Goal: Task Accomplishment & Management: Manage account settings

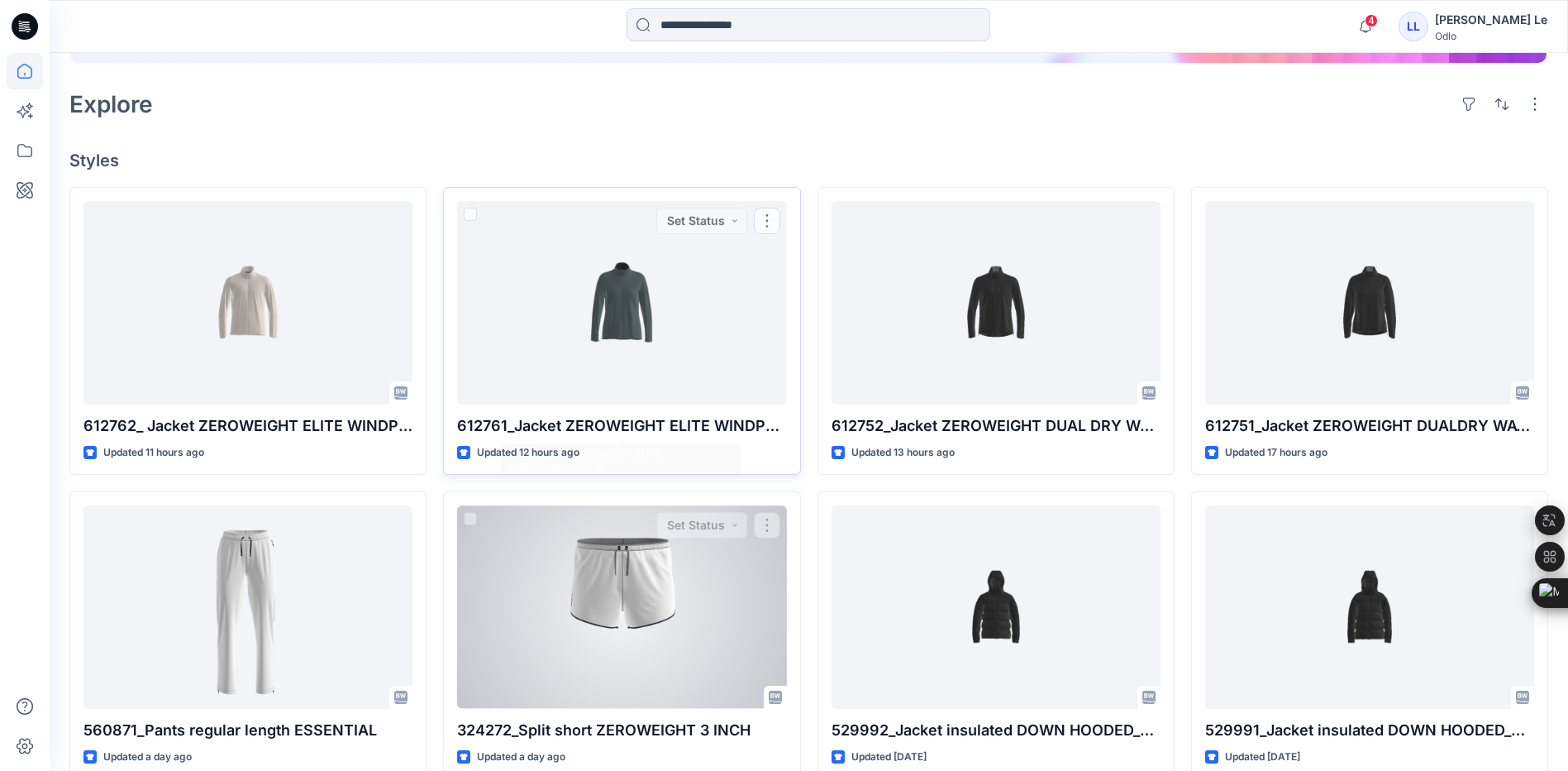
scroll to position [496, 0]
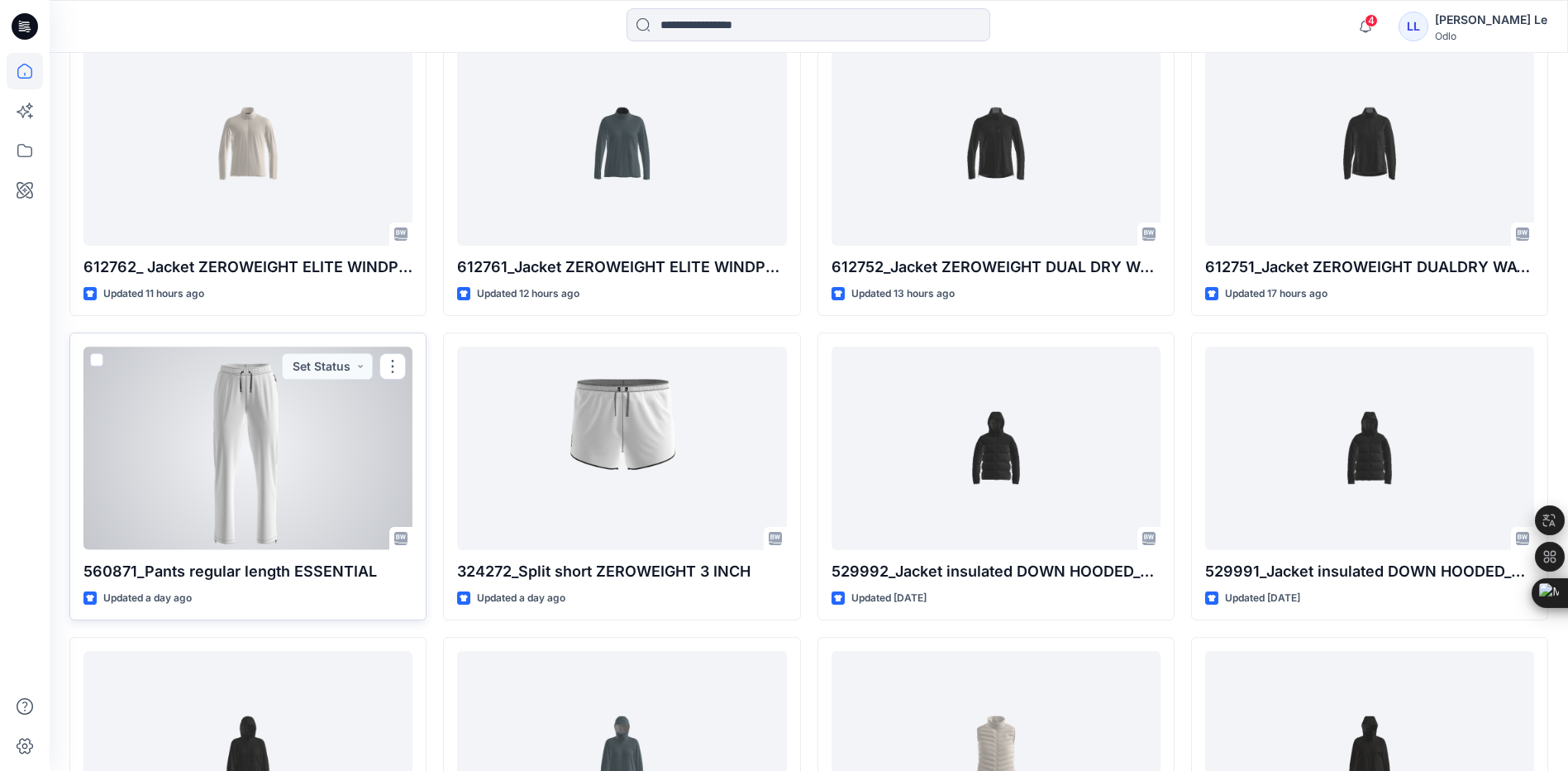
click at [249, 472] on div at bounding box center [248, 448] width 329 height 203
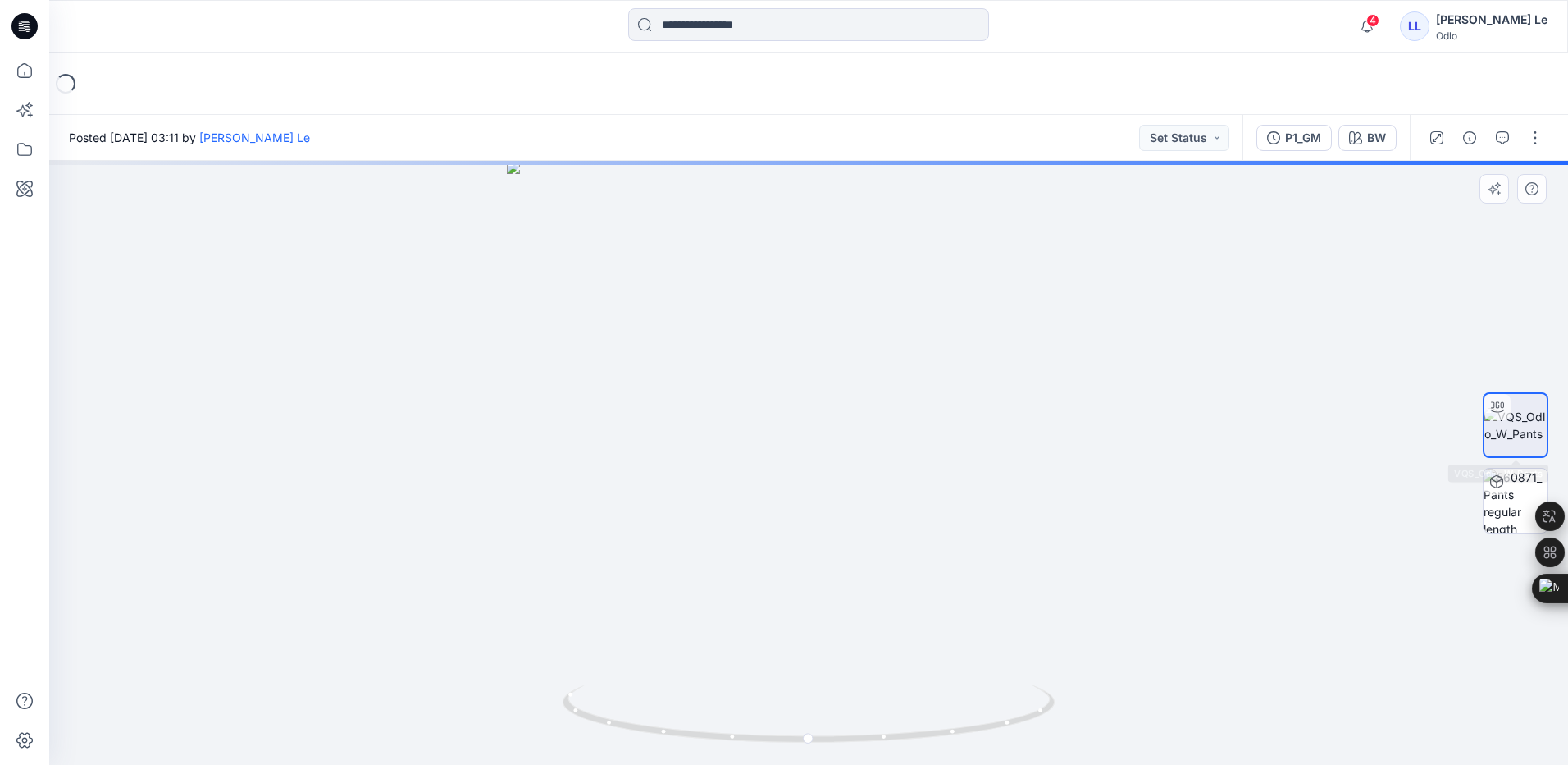
click at [1522, 434] on img at bounding box center [1515, 424] width 62 height 35
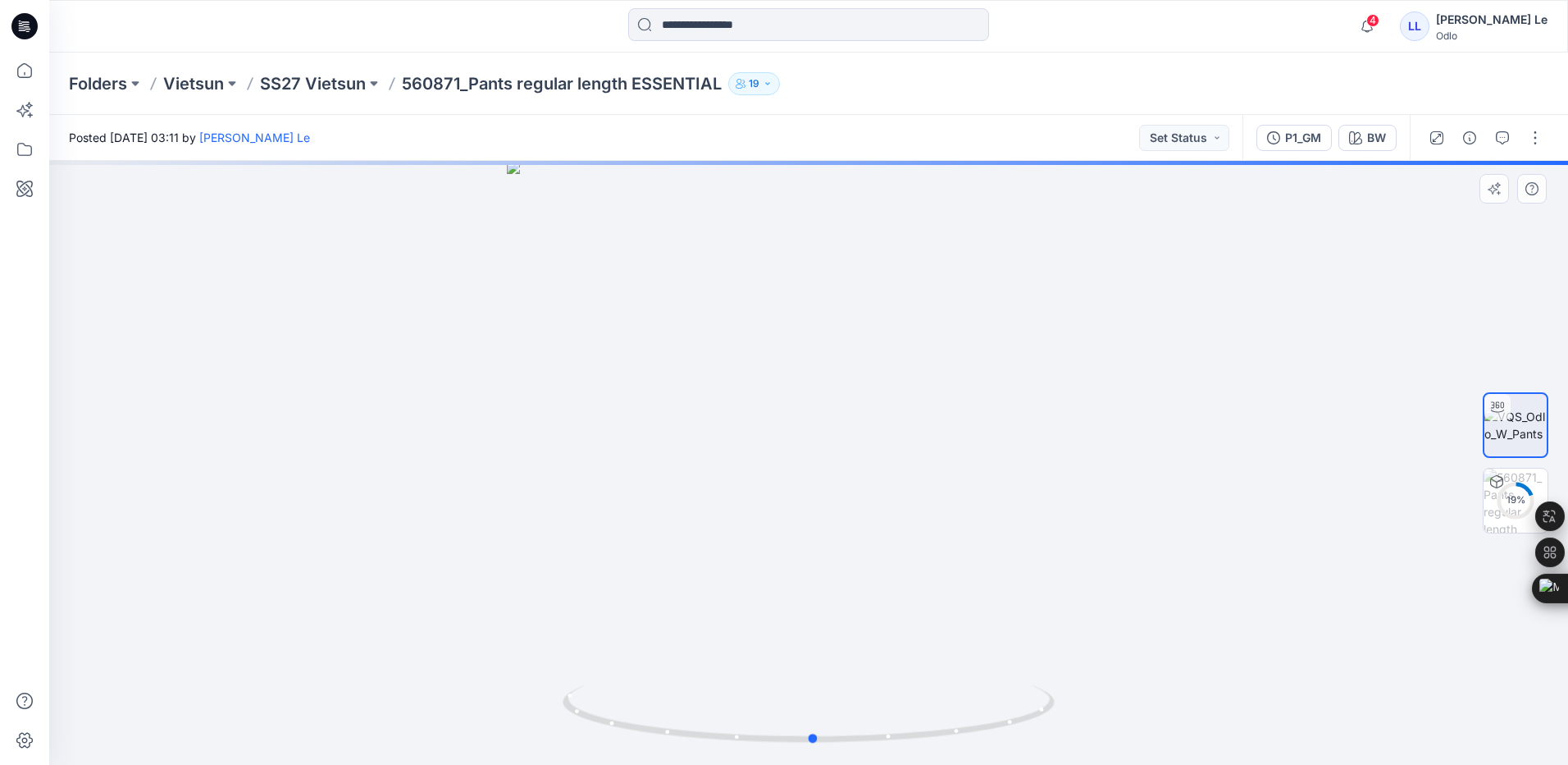
drag, startPoint x: 816, startPoint y: 740, endPoint x: 1312, endPoint y: 670, distance: 500.9
click at [1312, 670] on div at bounding box center [808, 463] width 1519 height 604
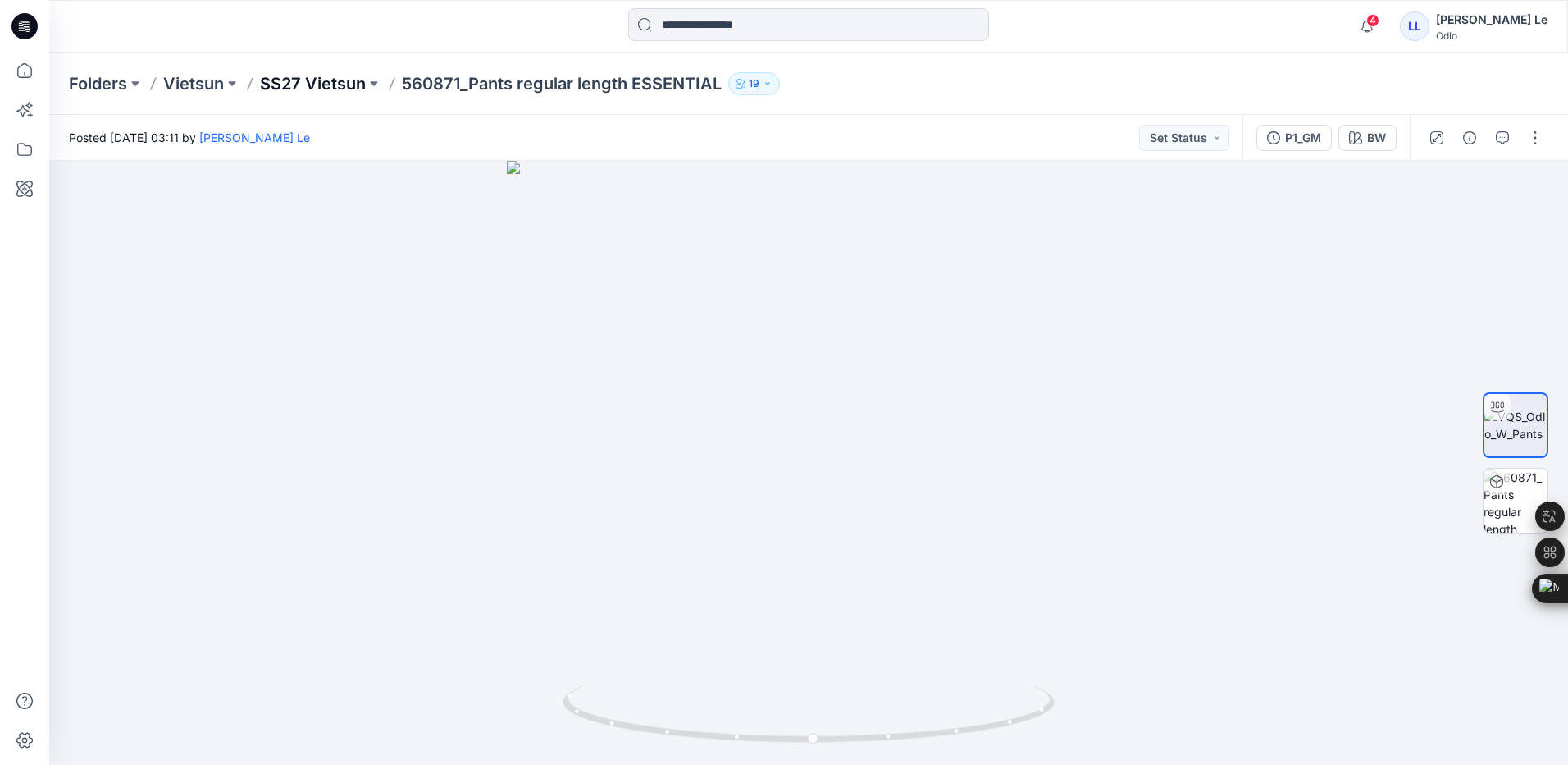
click at [295, 80] on p "SS27 Vietsun" at bounding box center [312, 83] width 106 height 23
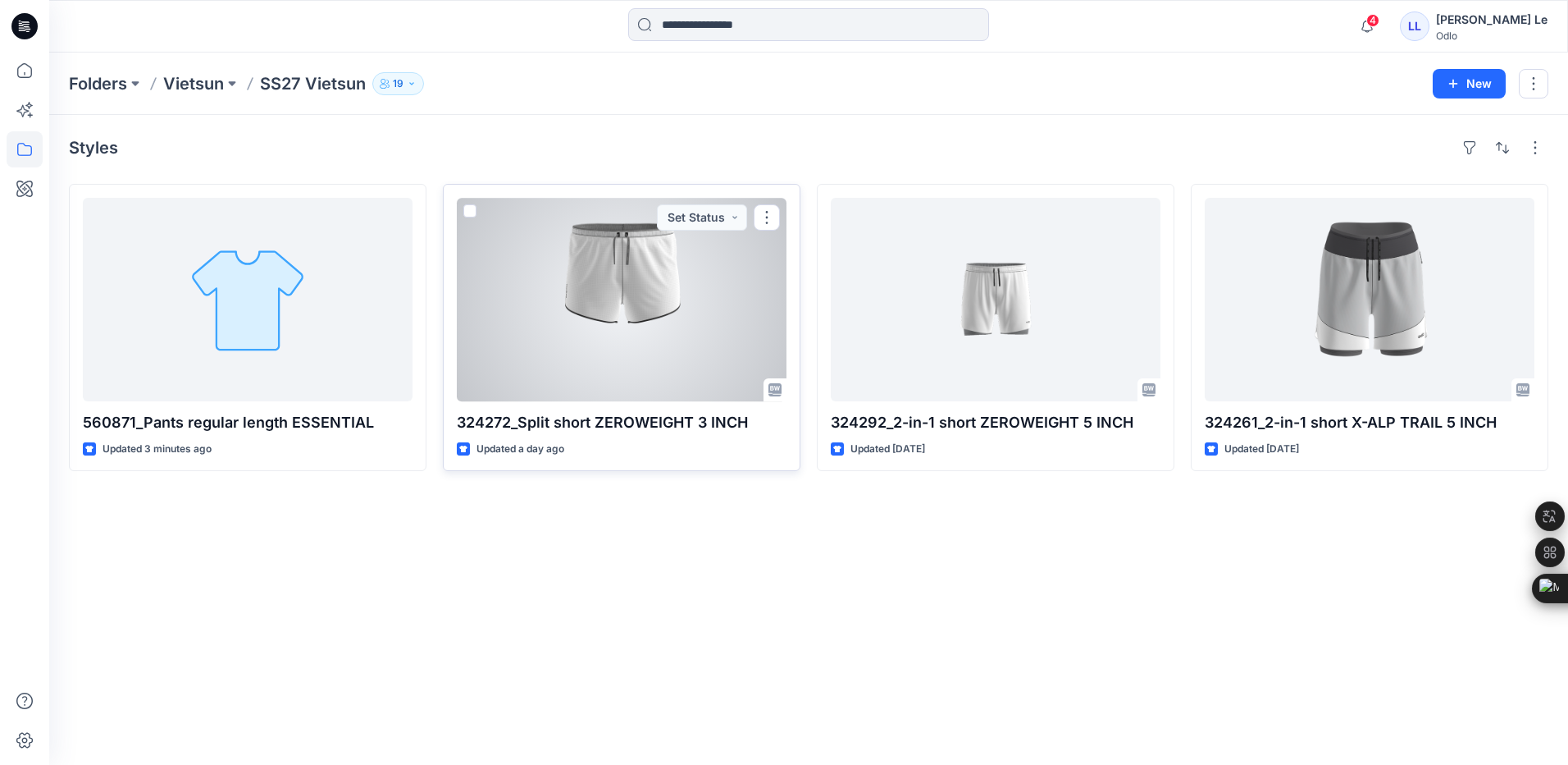
click at [541, 293] on div at bounding box center [622, 299] width 330 height 203
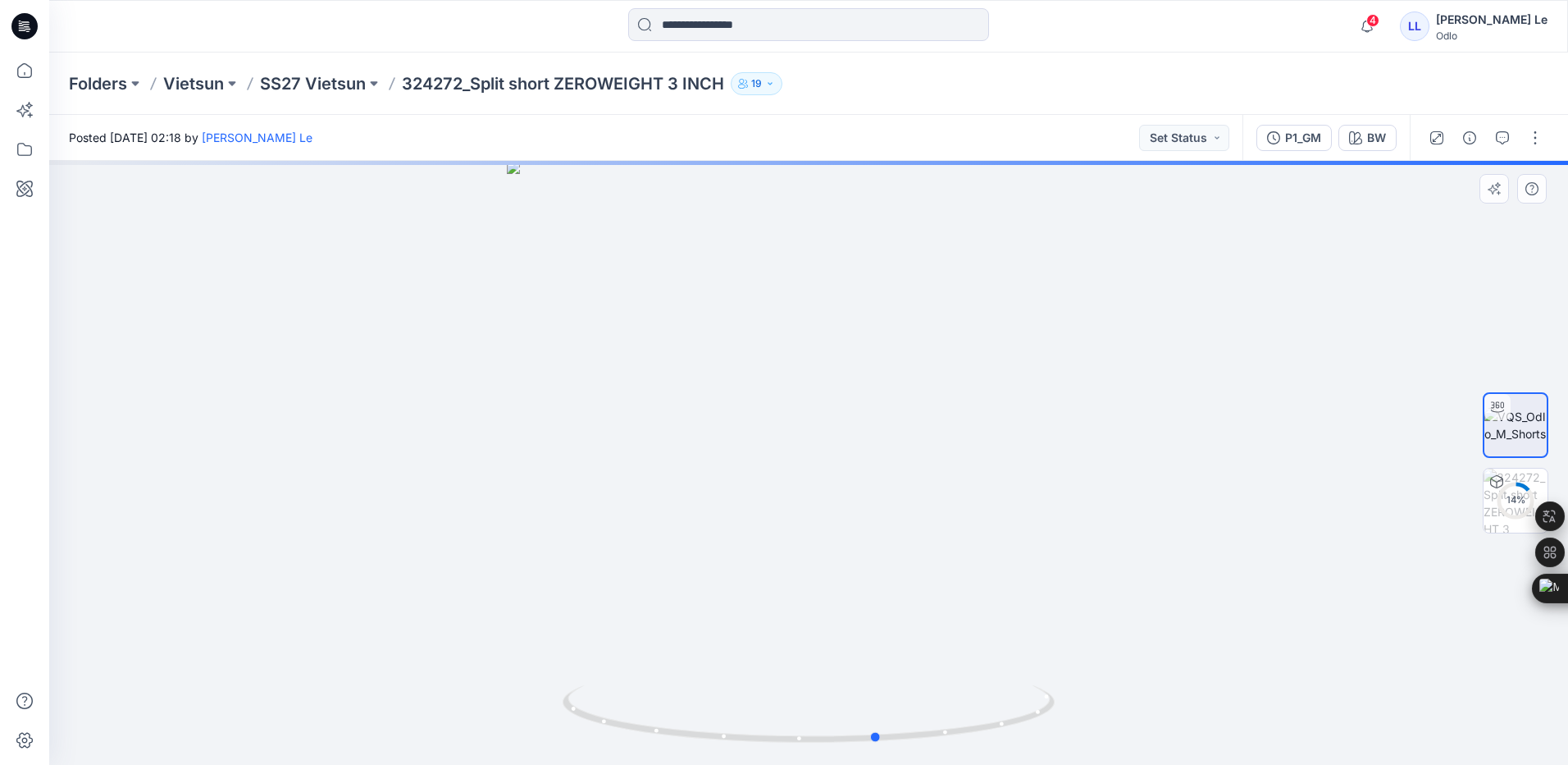
drag, startPoint x: 811, startPoint y: 743, endPoint x: 881, endPoint y: 671, distance: 100.4
click at [881, 671] on div at bounding box center [808, 463] width 1519 height 604
drag, startPoint x: 883, startPoint y: 232, endPoint x: 865, endPoint y: 507, distance: 275.6
drag, startPoint x: 899, startPoint y: 287, endPoint x: 887, endPoint y: 470, distance: 183.4
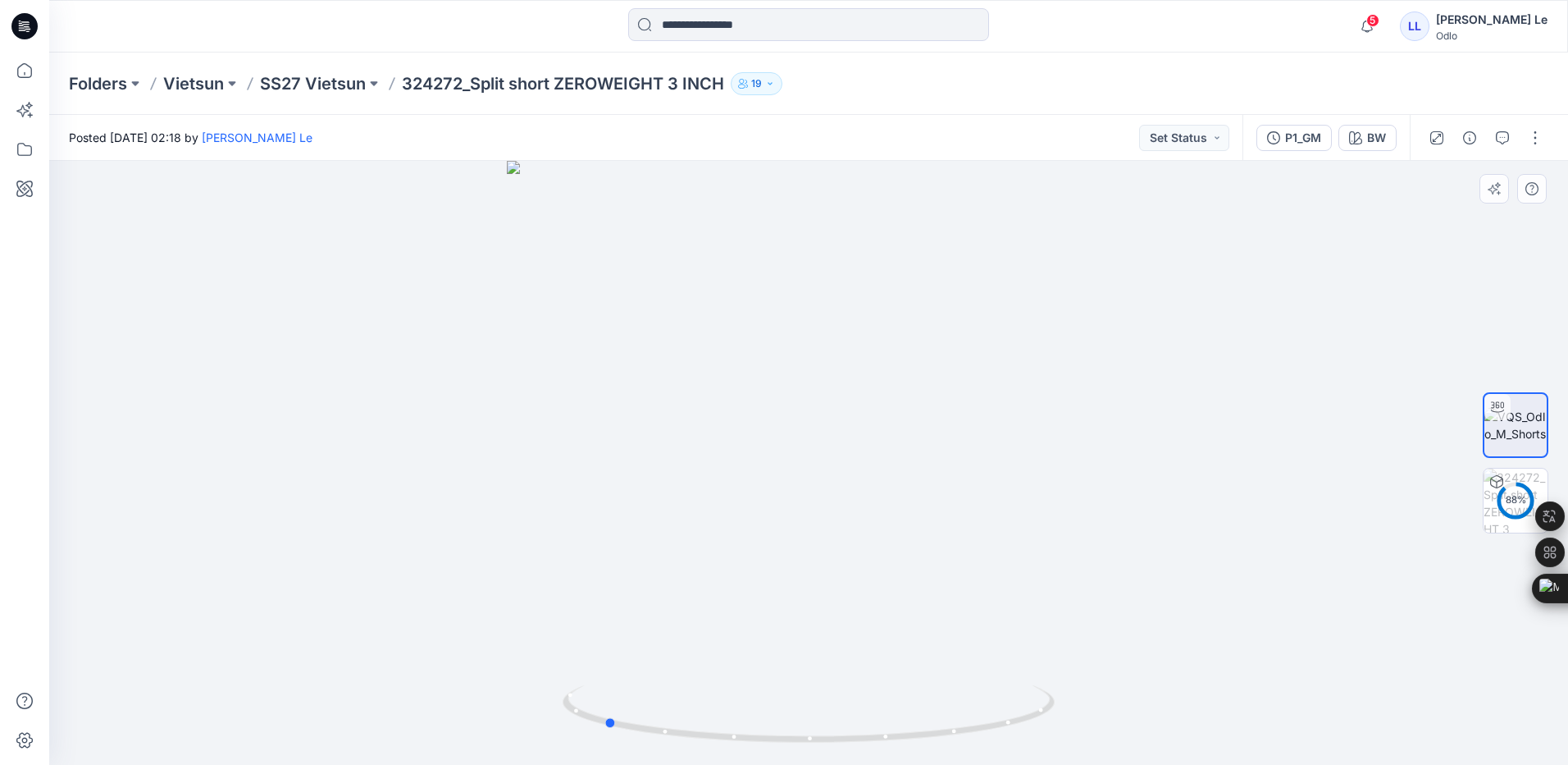
drag, startPoint x: 878, startPoint y: 739, endPoint x: 1095, endPoint y: 719, distance: 217.9
click at [1095, 719] on div at bounding box center [808, 463] width 1519 height 604
click at [305, 85] on p "SS27 Vietsun" at bounding box center [312, 83] width 106 height 23
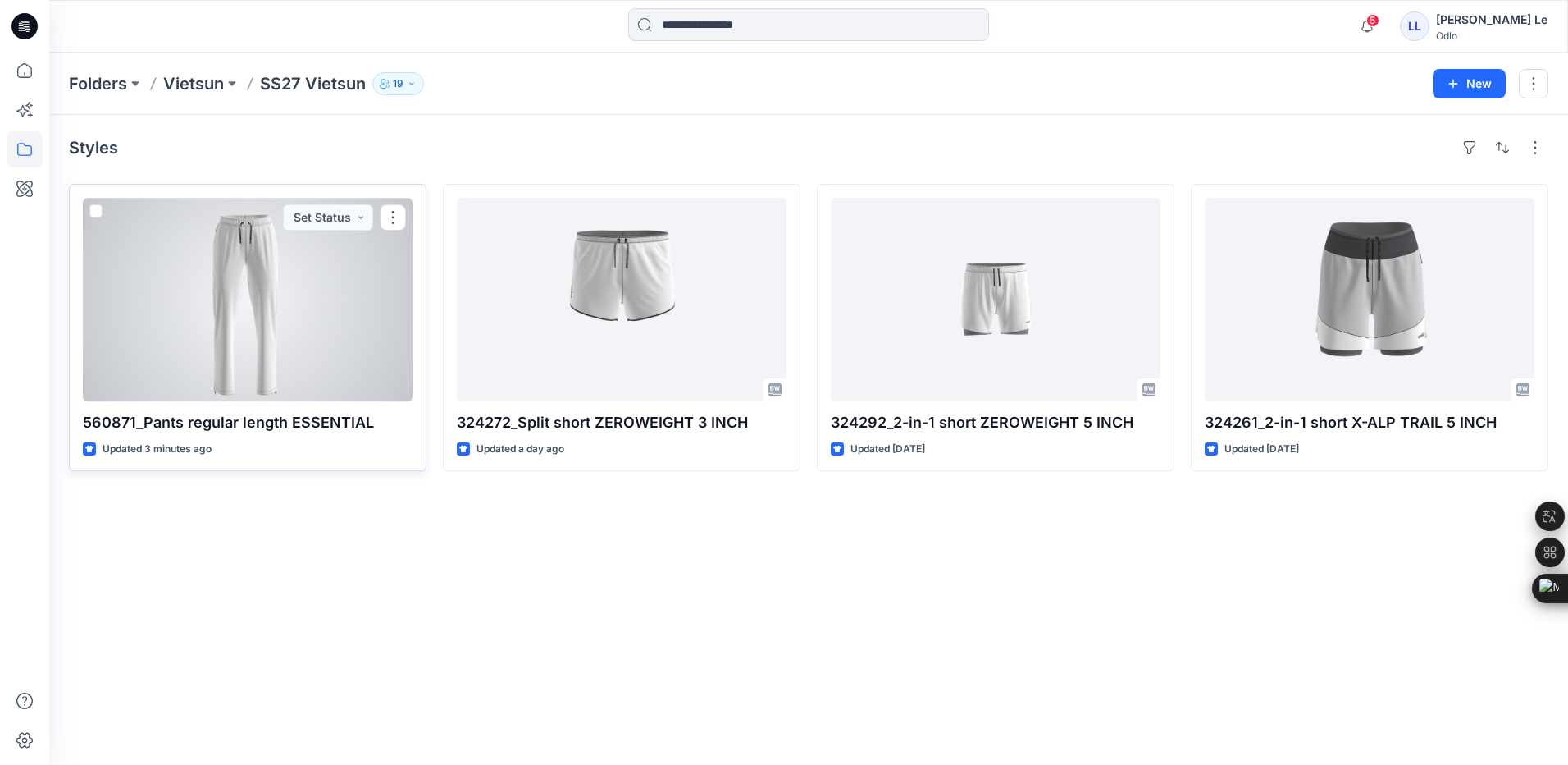
click at [297, 305] on div at bounding box center [248, 299] width 330 height 203
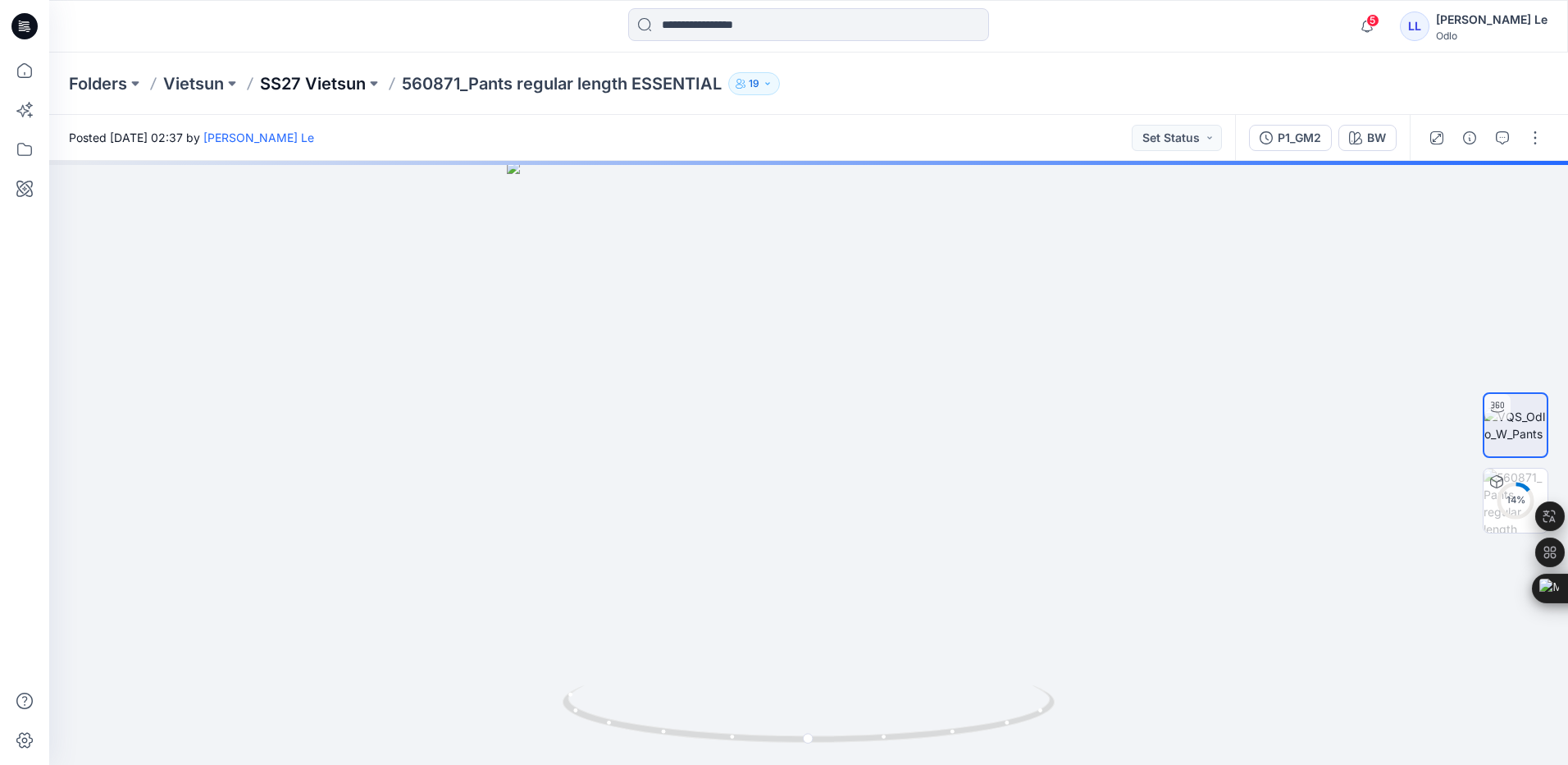
click at [333, 82] on p "SS27 Vietsun" at bounding box center [312, 83] width 106 height 23
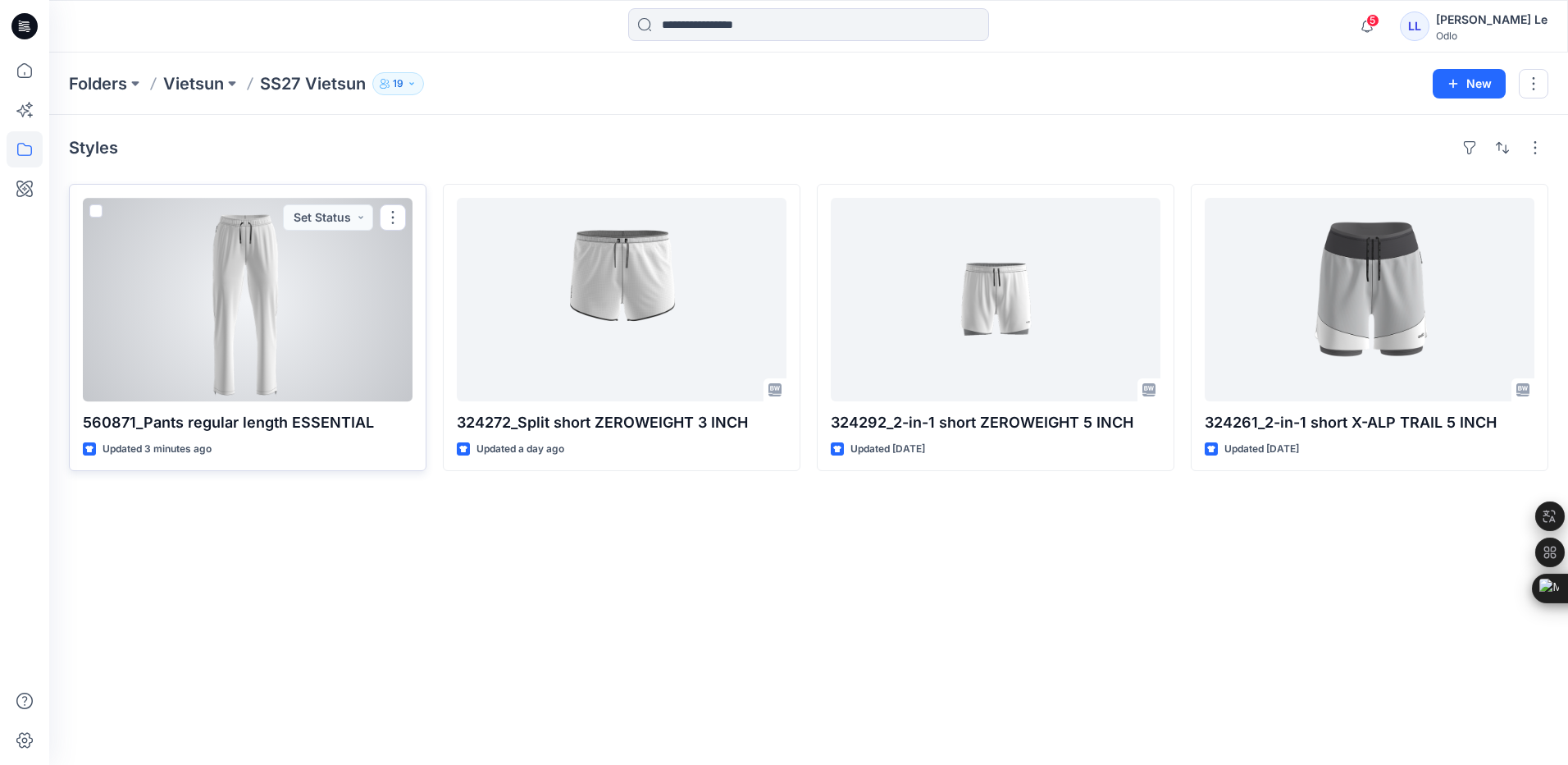
click at [244, 325] on div at bounding box center [248, 299] width 330 height 203
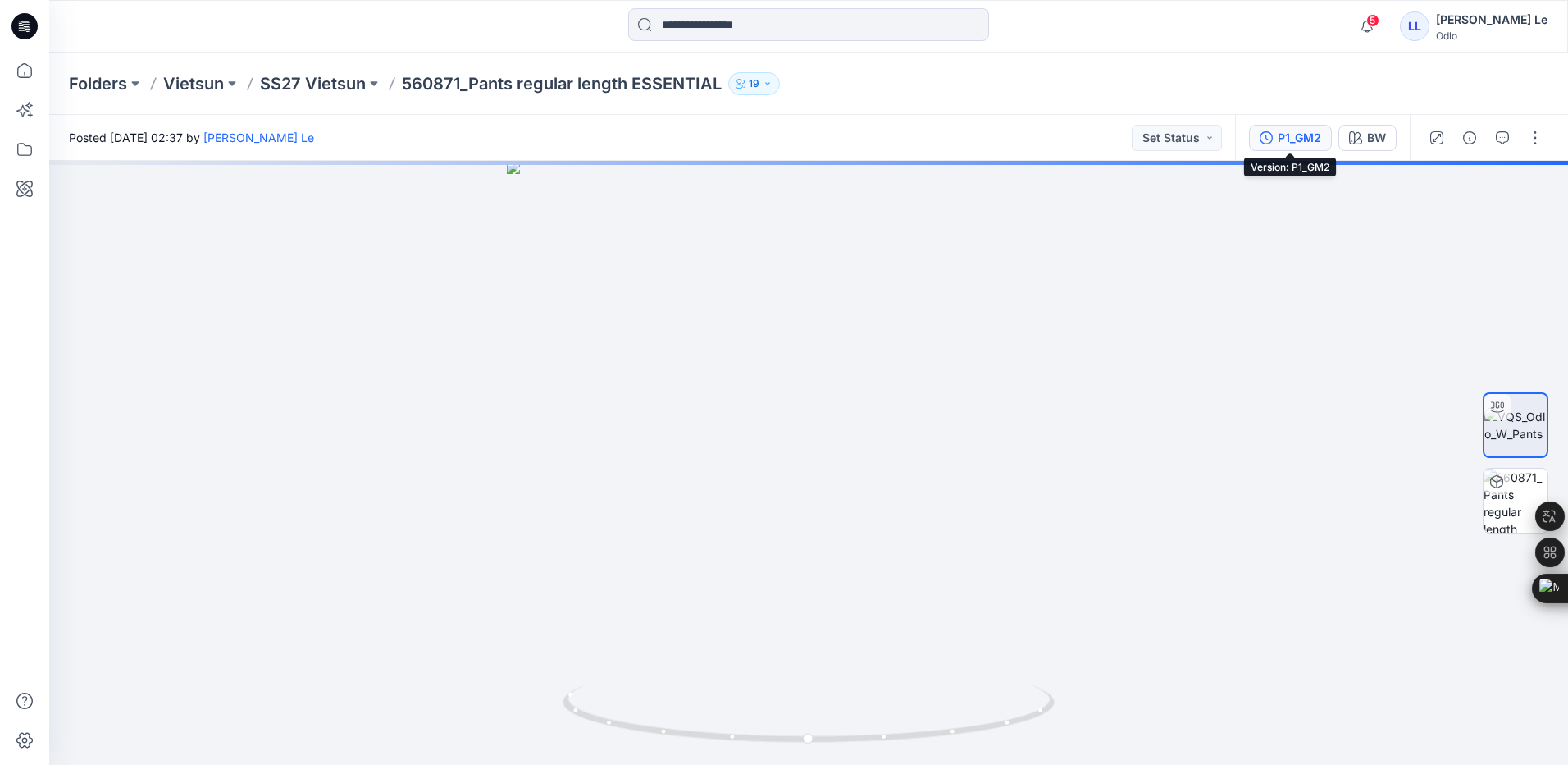
click at [1281, 134] on div "P1_GM2" at bounding box center [1300, 137] width 43 height 18
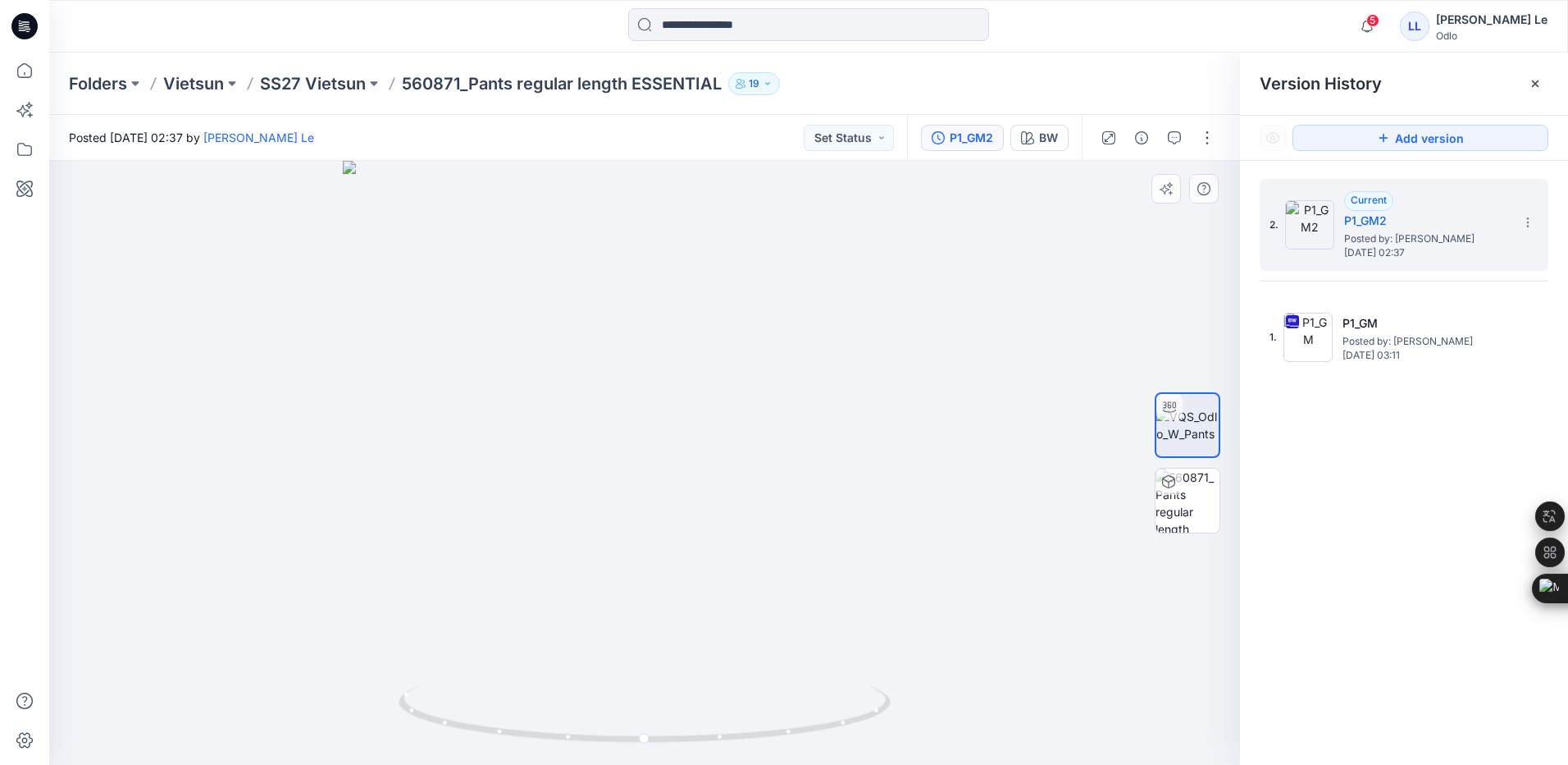
click at [1056, 593] on div at bounding box center [644, 463] width 1191 height 604
click at [303, 81] on p "SS27 Vietsun" at bounding box center [312, 83] width 106 height 23
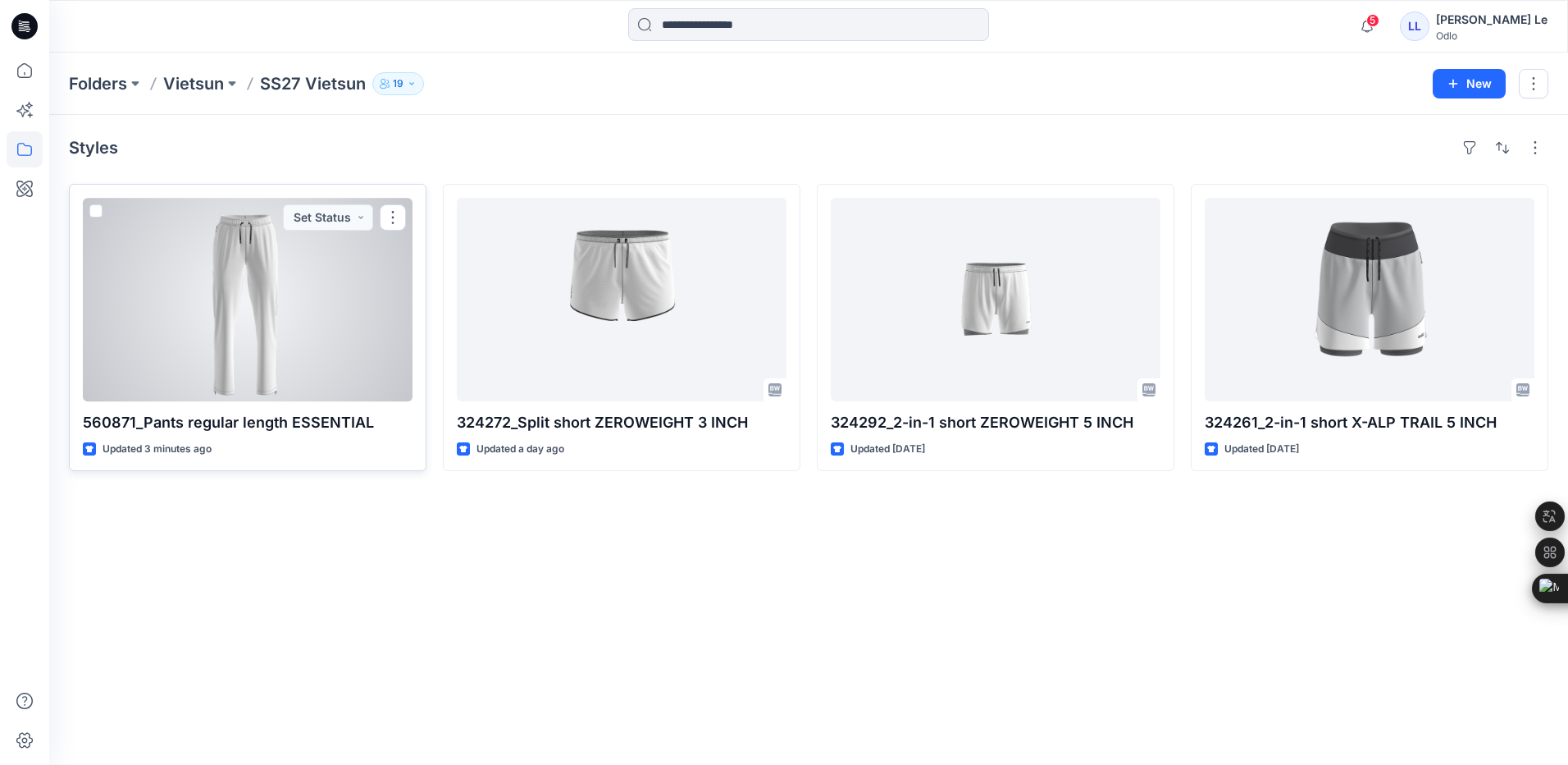
click at [268, 363] on div at bounding box center [248, 299] width 330 height 203
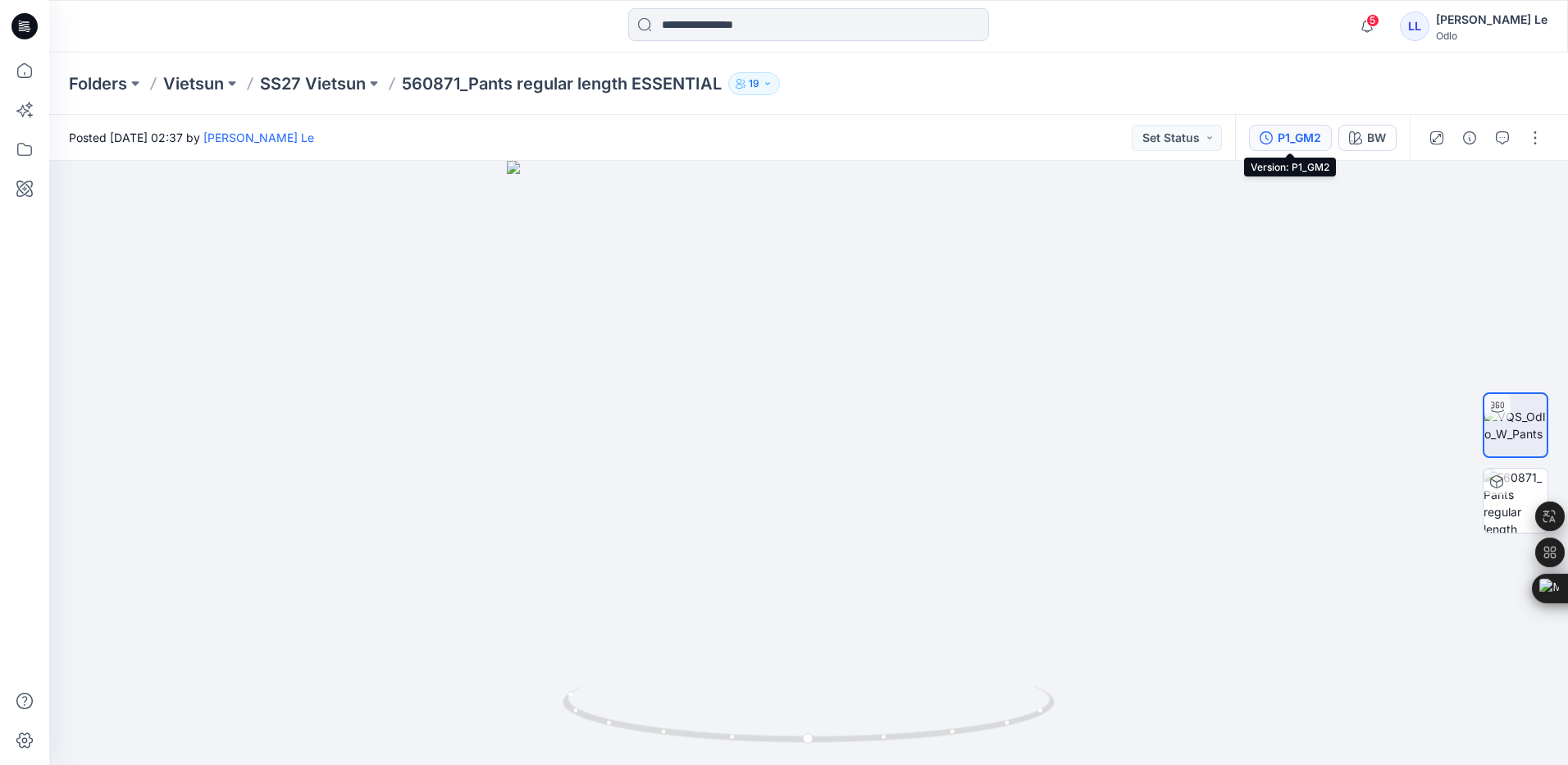
click at [1300, 135] on div "P1_GM2" at bounding box center [1300, 137] width 43 height 18
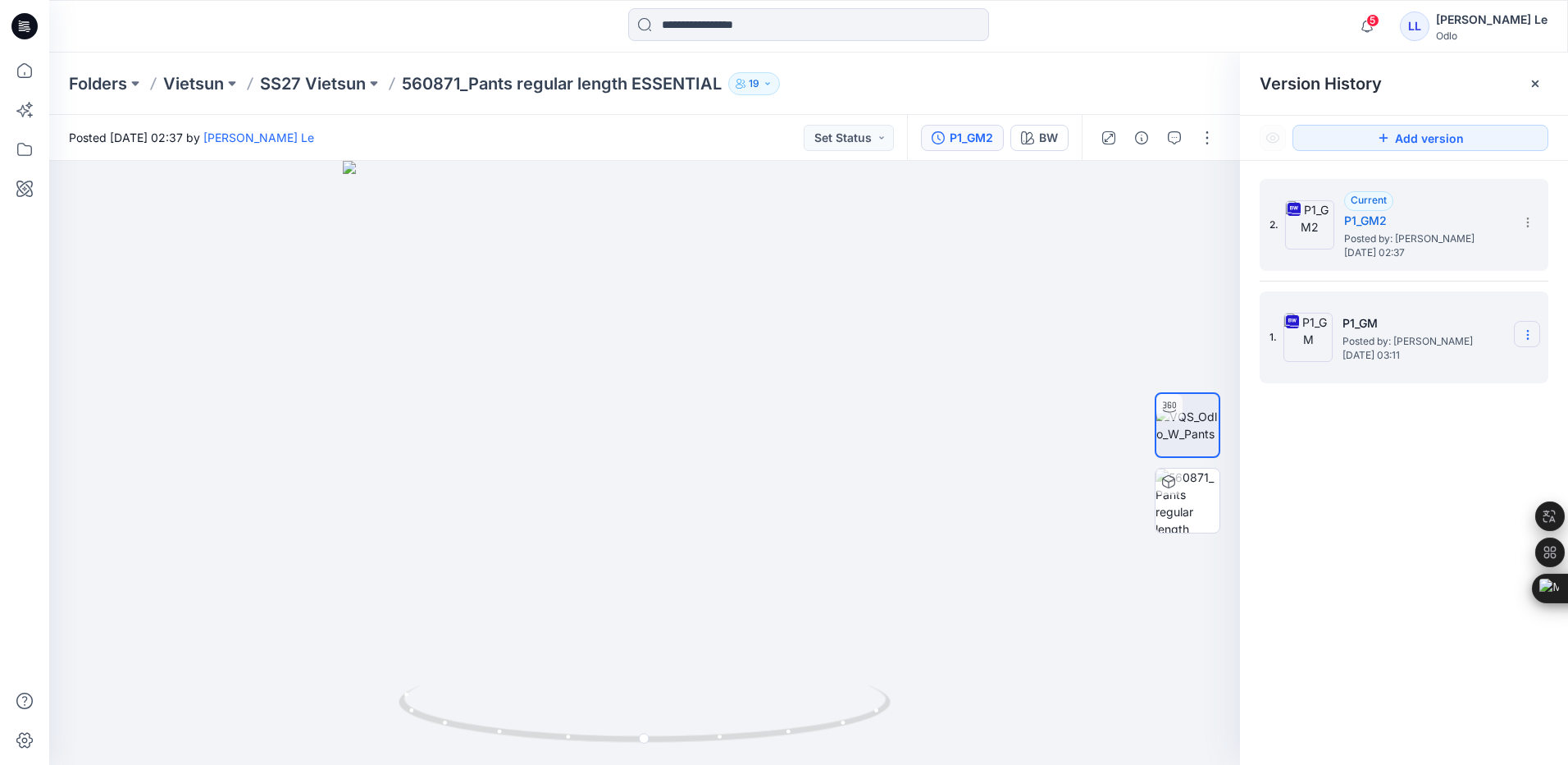
click at [1531, 337] on icon at bounding box center [1528, 334] width 13 height 13
click at [1414, 502] on span "Delete Version" at bounding box center [1414, 505] width 77 height 20
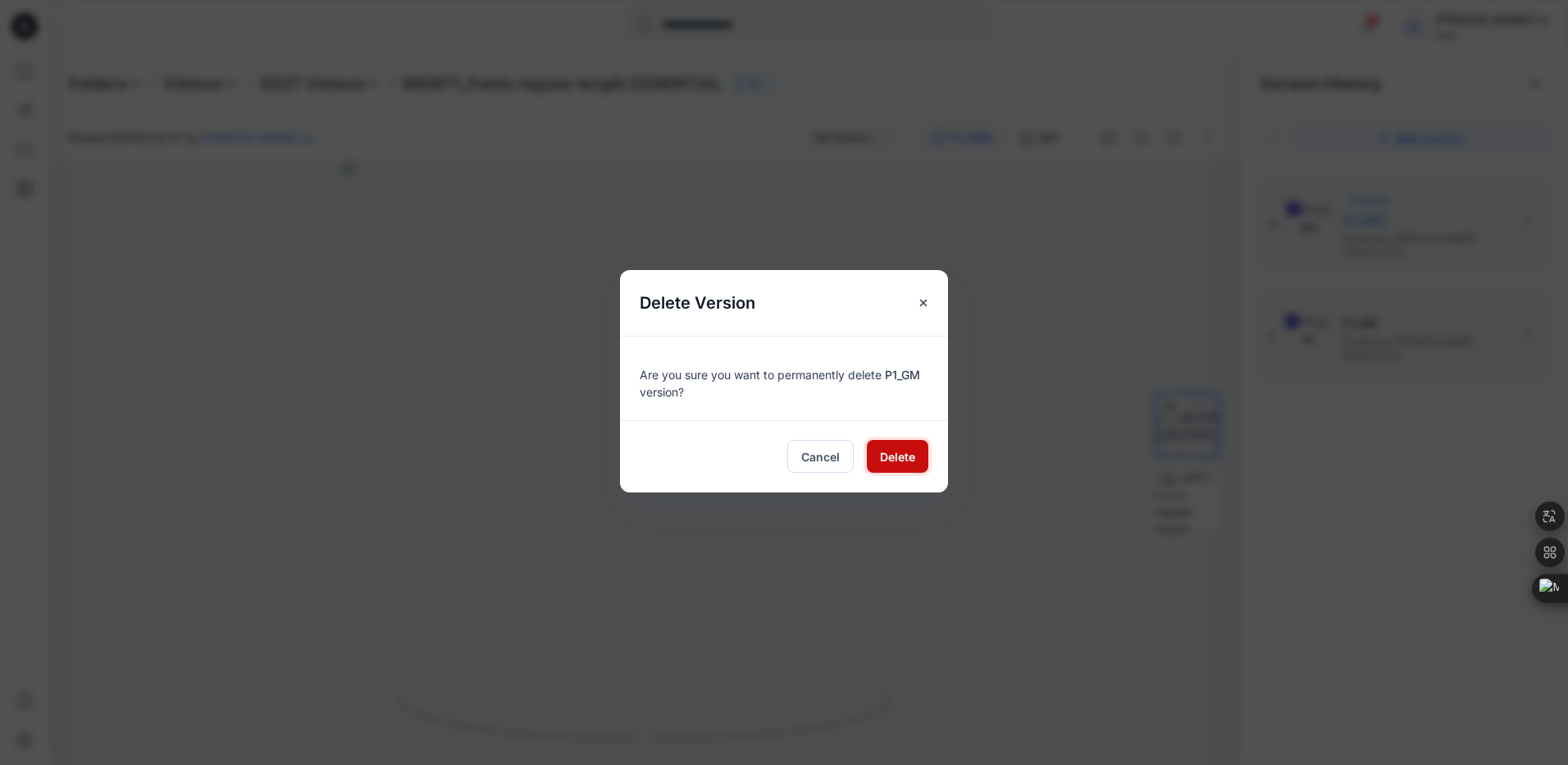
click at [898, 459] on span "Delete" at bounding box center [898, 456] width 36 height 17
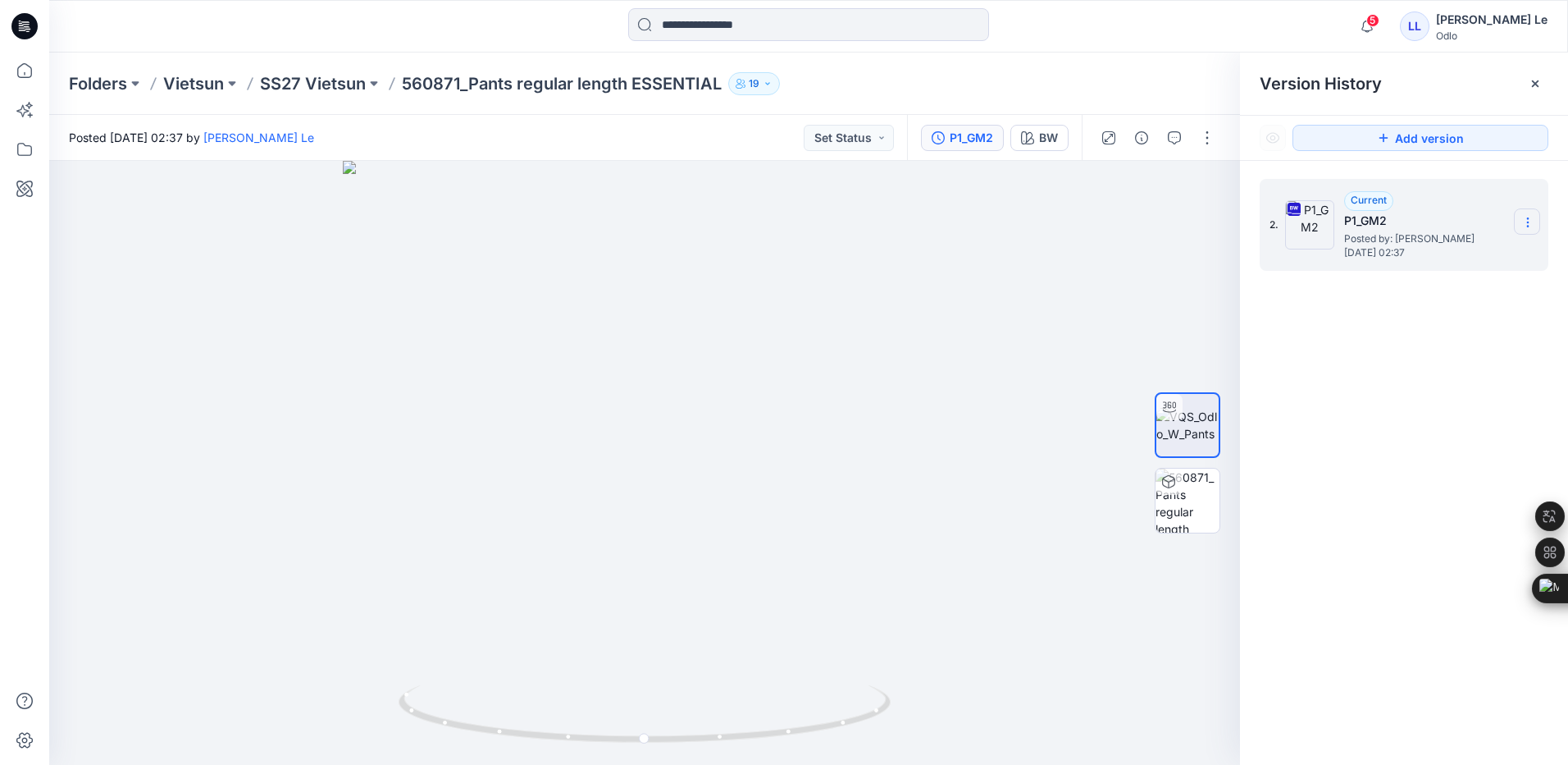
click at [1526, 224] on icon at bounding box center [1528, 222] width 13 height 13
click at [1408, 323] on span "Rename Version" at bounding box center [1418, 320] width 86 height 20
click at [1421, 218] on input "******" at bounding box center [1447, 219] width 181 height 27
type input "*****"
click at [1329, 408] on div "2. *****" at bounding box center [1404, 475] width 328 height 628
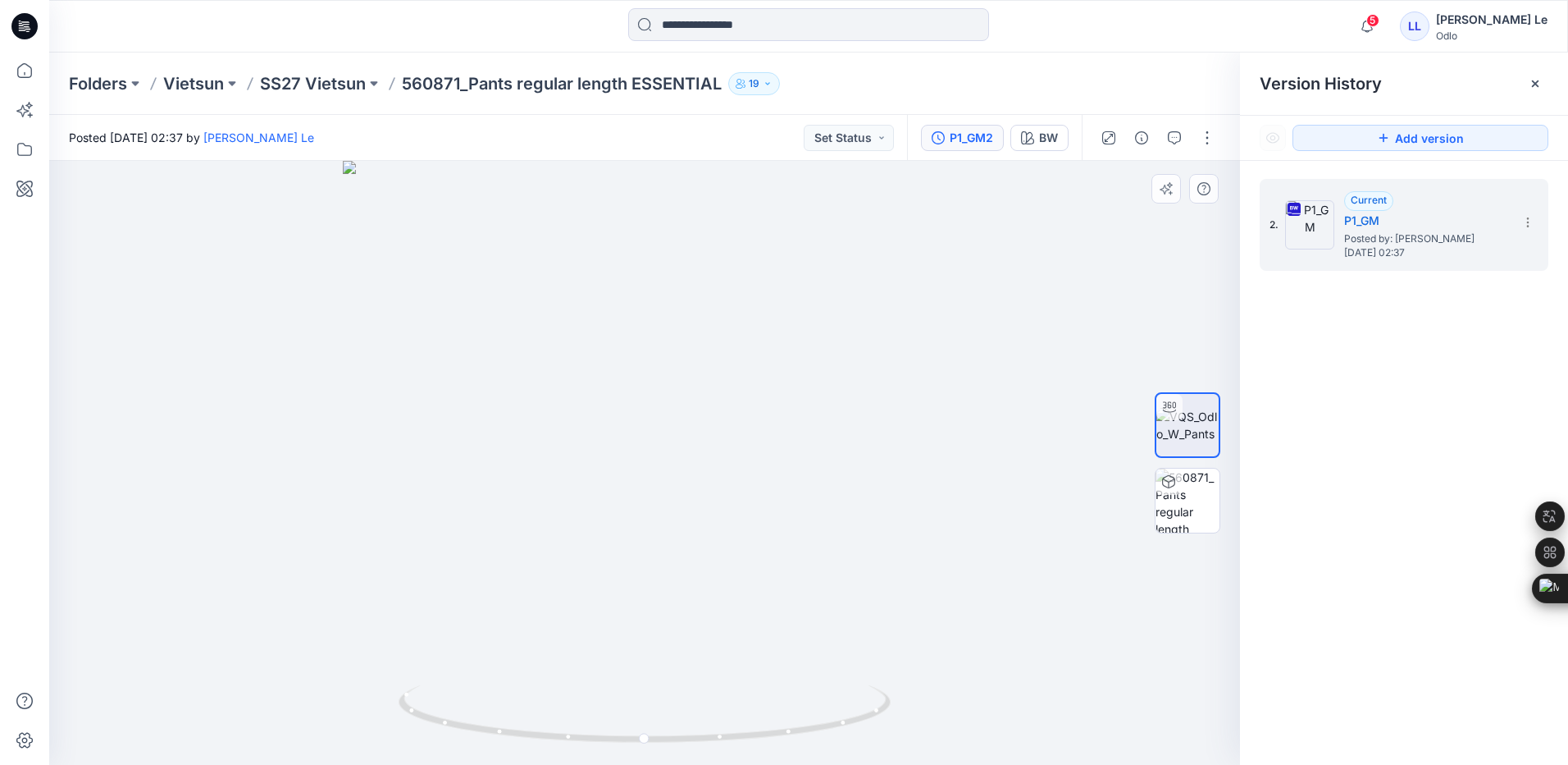
click at [882, 294] on div at bounding box center [644, 463] width 1191 height 604
drag, startPoint x: 662, startPoint y: 740, endPoint x: 653, endPoint y: 699, distance: 42.0
click at [653, 699] on icon at bounding box center [646, 716] width 496 height 61
click at [1020, 584] on div at bounding box center [644, 463] width 1191 height 604
drag, startPoint x: 647, startPoint y: 745, endPoint x: 858, endPoint y: 724, distance: 212.0
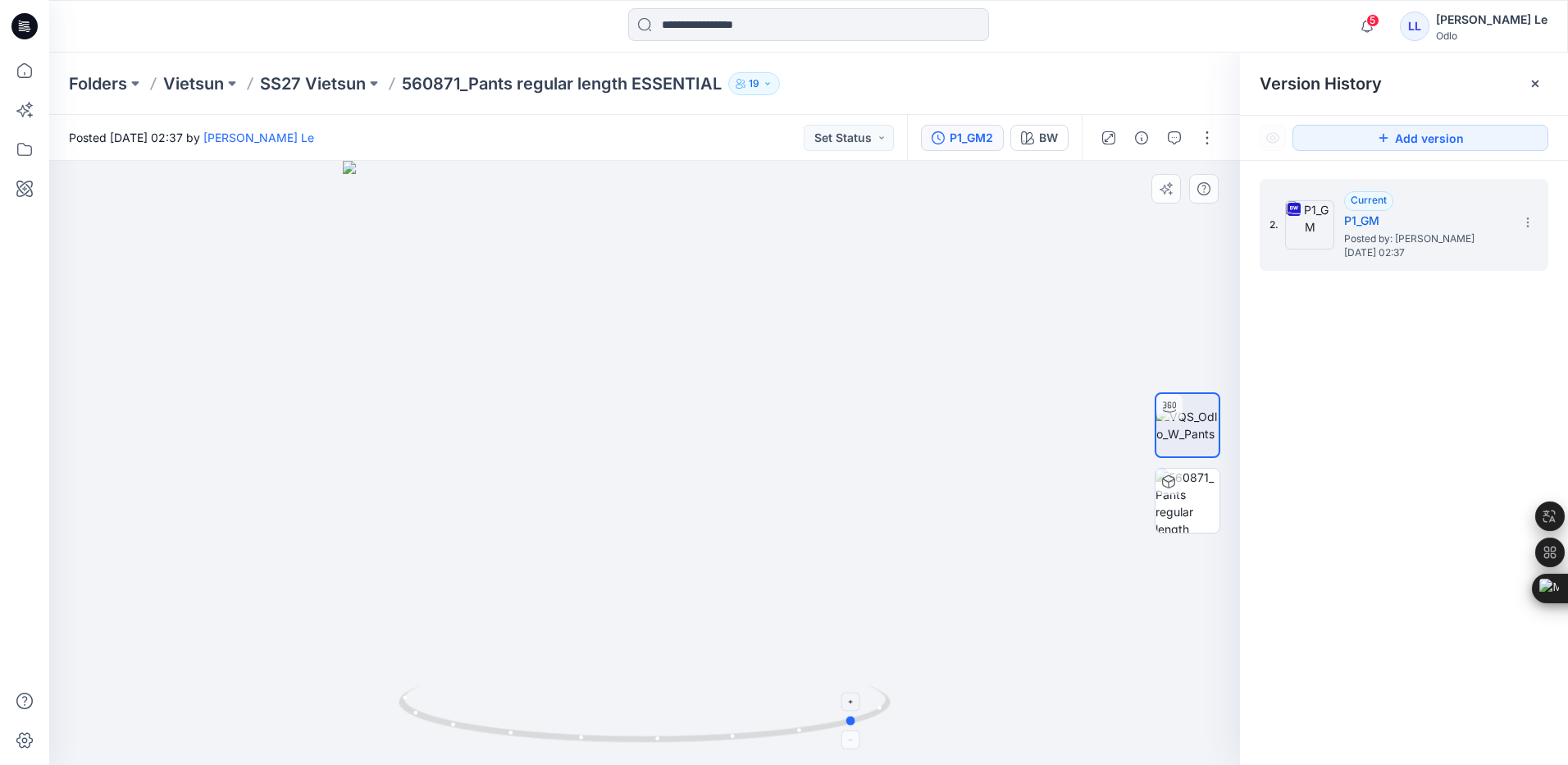
click at [858, 724] on icon at bounding box center [646, 716] width 496 height 61
click at [787, 429] on div at bounding box center [644, 463] width 1191 height 604
